Goal: Check status: Check status

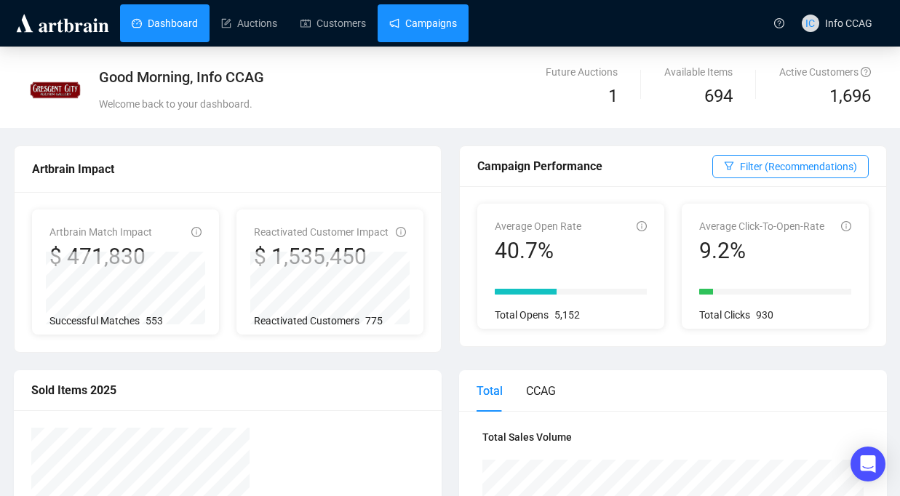
click at [427, 36] on link "Campaigns" at bounding box center [423, 23] width 68 height 38
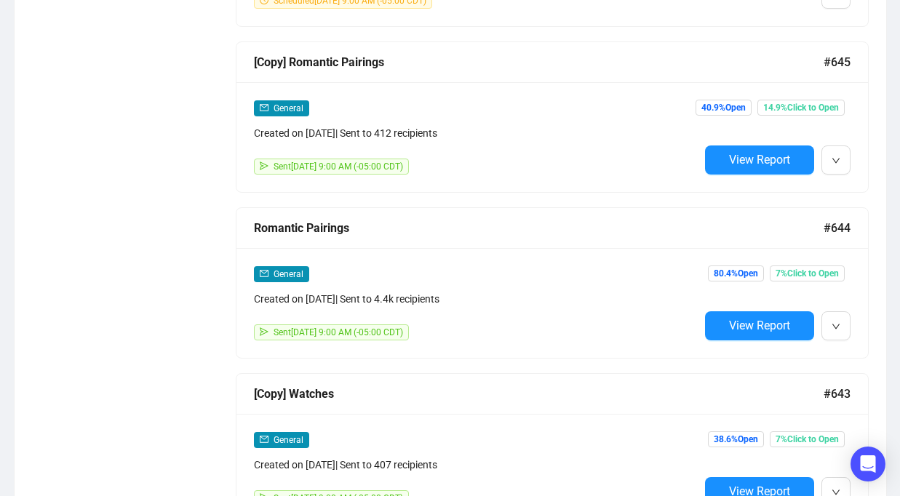
scroll to position [902, 0]
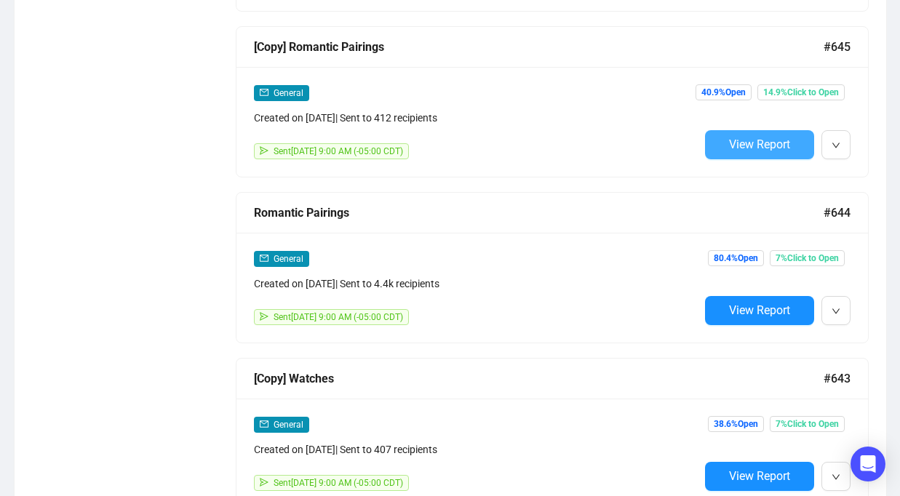
click at [737, 140] on span "View Report" at bounding box center [759, 144] width 61 height 14
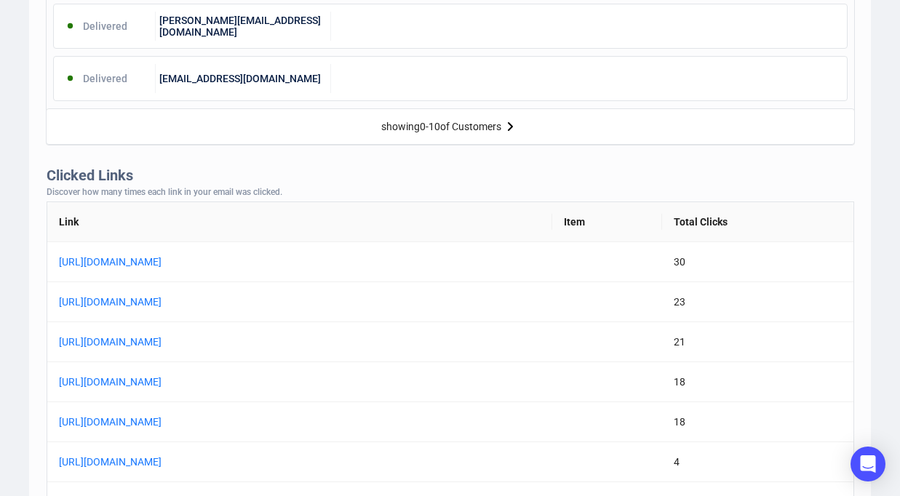
scroll to position [1013, 0]
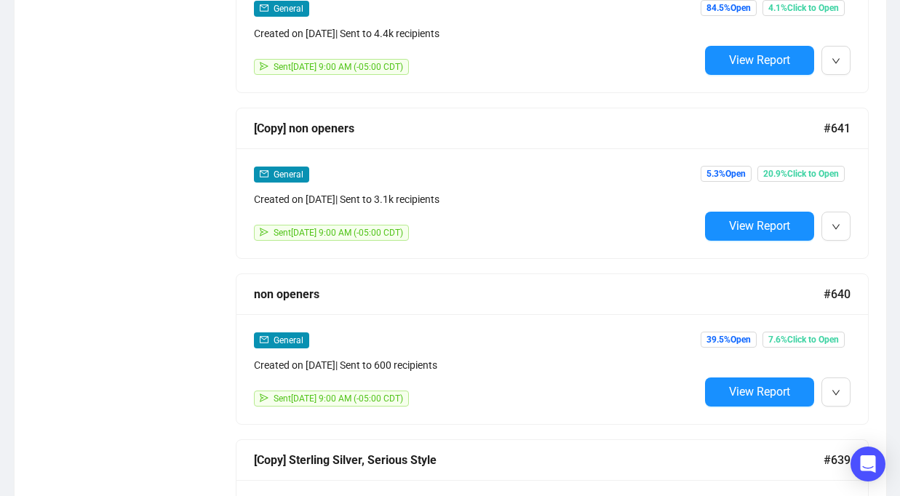
scroll to position [1562, 0]
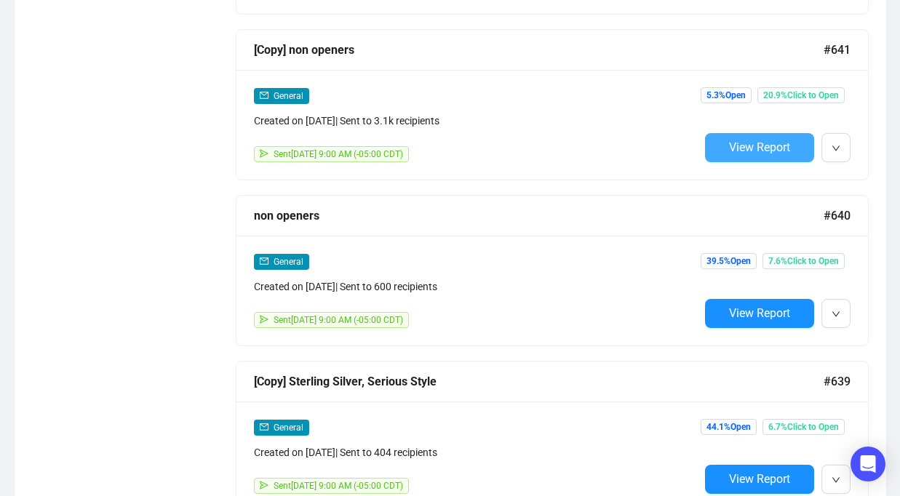
click at [770, 136] on button "View Report" at bounding box center [759, 147] width 109 height 29
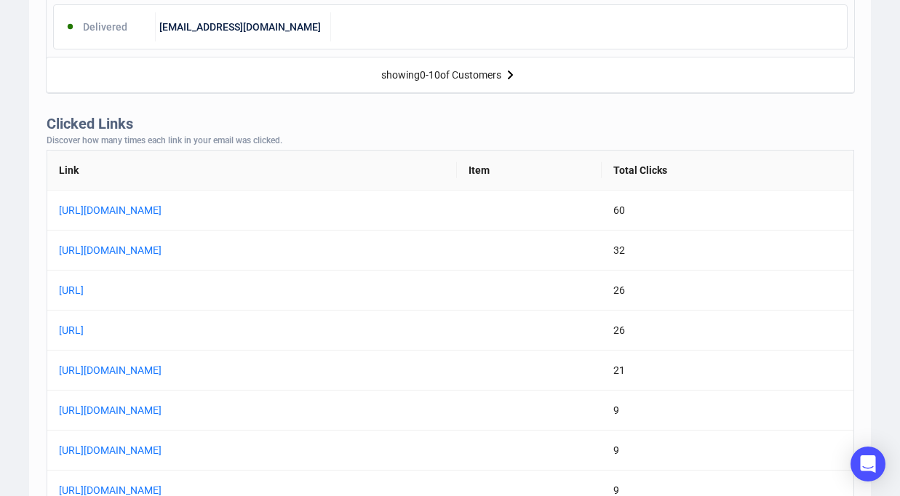
scroll to position [1106, 0]
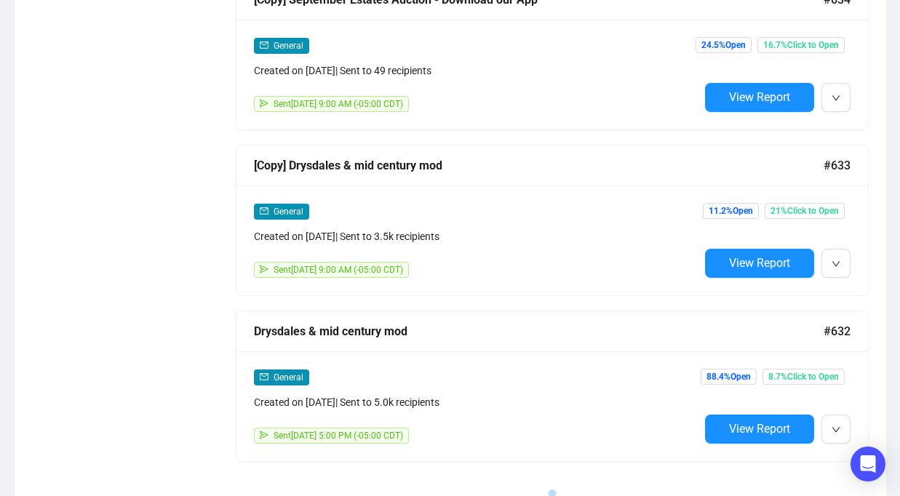
scroll to position [3795, 0]
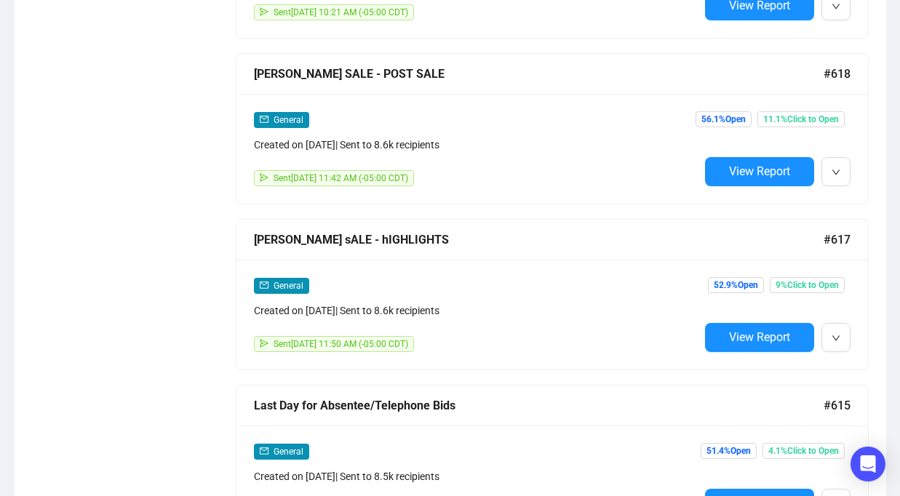
scroll to position [41, 0]
